Goal: Information Seeking & Learning: Learn about a topic

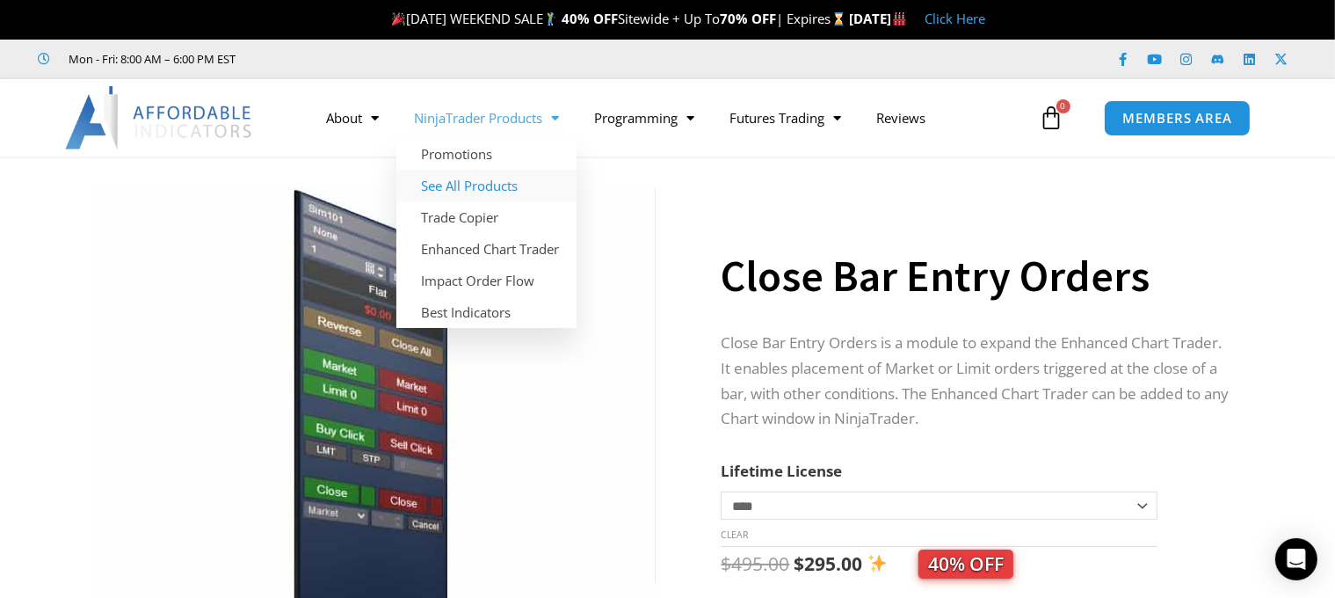
click at [520, 183] on link "See All Products" at bounding box center [486, 186] width 180 height 32
